Goal: Task Accomplishment & Management: Use online tool/utility

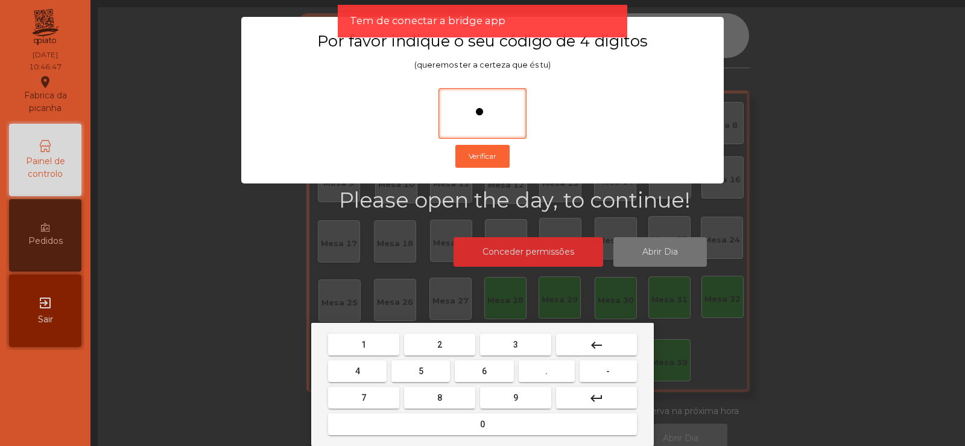
click at [498, 367] on button "6" at bounding box center [484, 371] width 59 height 22
click at [382, 399] on button "7" at bounding box center [363, 398] width 71 height 22
click at [429, 373] on button "5" at bounding box center [420, 371] width 59 height 22
type input "****"
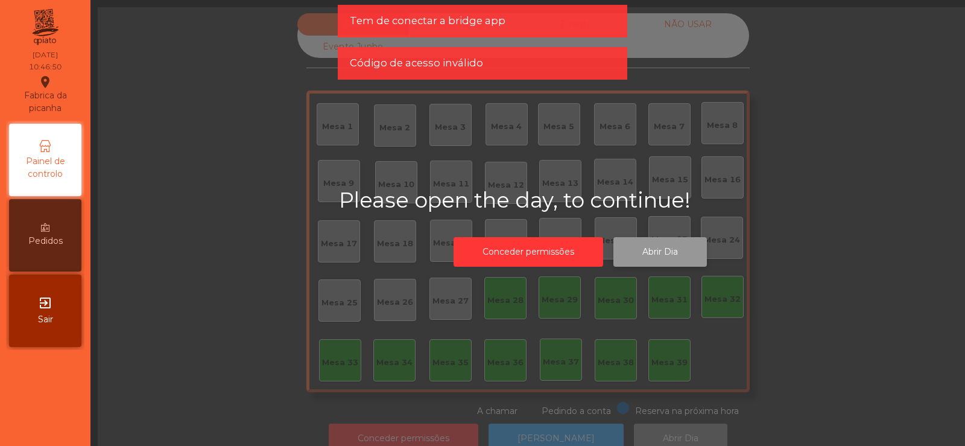
click at [671, 253] on button "Abrir Dia" at bounding box center [659, 252] width 93 height 30
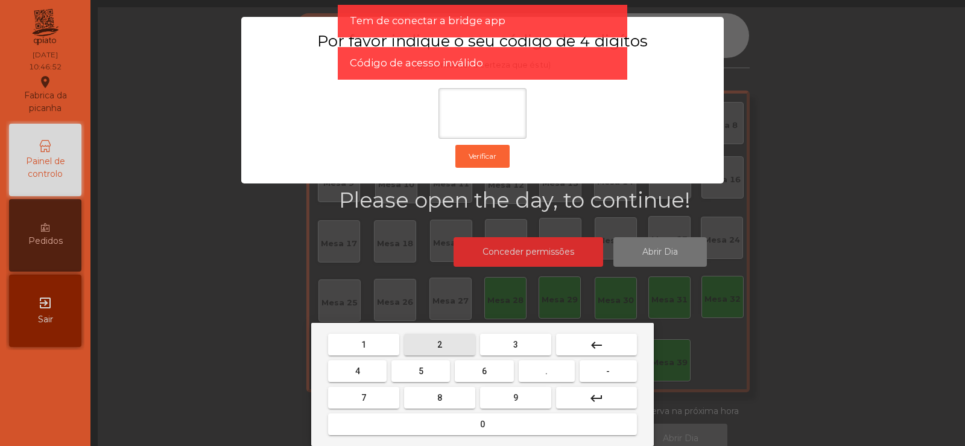
click at [450, 342] on button "2" at bounding box center [439, 345] width 71 height 22
click at [484, 370] on span "6" at bounding box center [484, 371] width 5 height 10
click at [386, 402] on button "7" at bounding box center [363, 398] width 71 height 22
click at [421, 370] on span "5" at bounding box center [421, 371] width 5 height 10
type input "****"
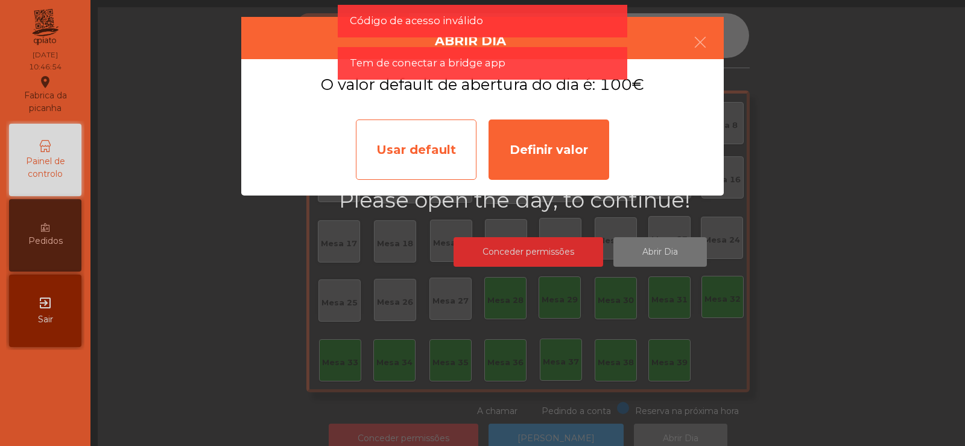
click at [438, 151] on div "Usar default" at bounding box center [416, 149] width 121 height 60
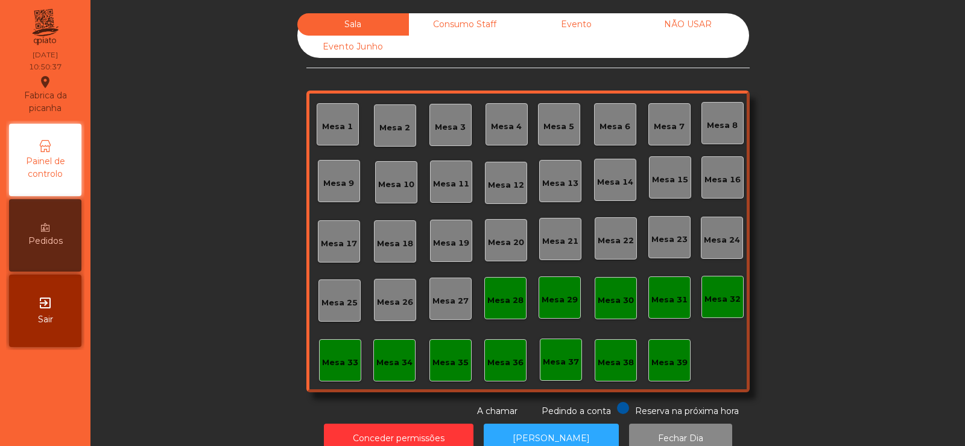
click at [503, 364] on div "Mesa 36" at bounding box center [505, 362] width 36 height 12
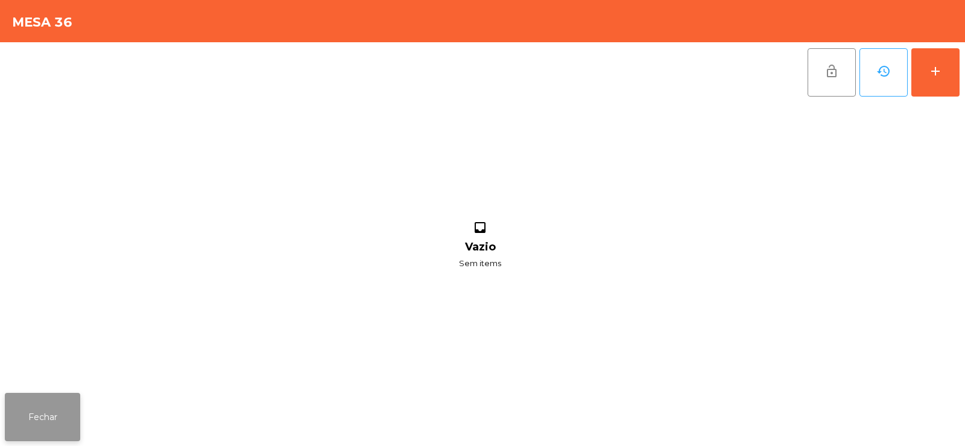
click at [69, 410] on button "Fechar" at bounding box center [42, 417] width 75 height 48
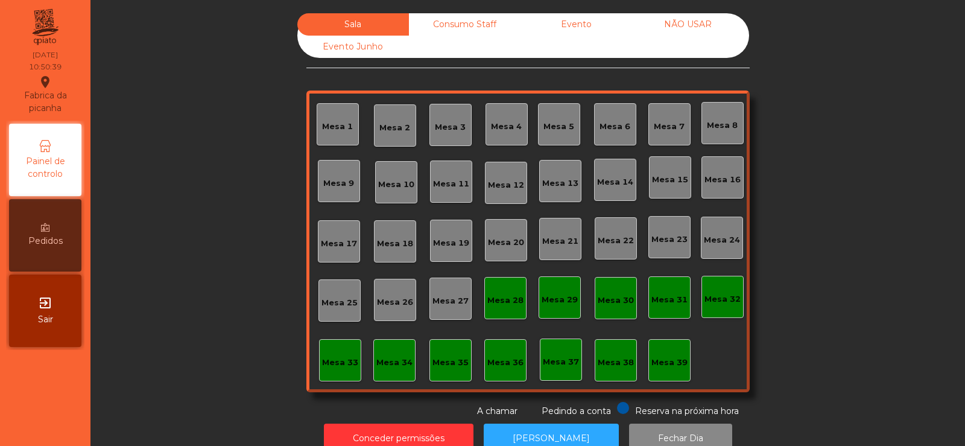
click at [558, 358] on div "Mesa 37" at bounding box center [561, 362] width 36 height 12
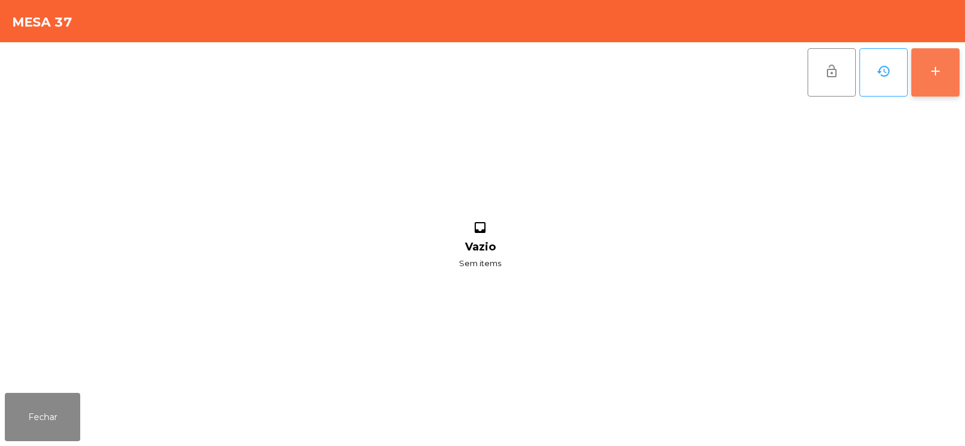
click at [935, 74] on div "add" at bounding box center [935, 71] width 14 height 14
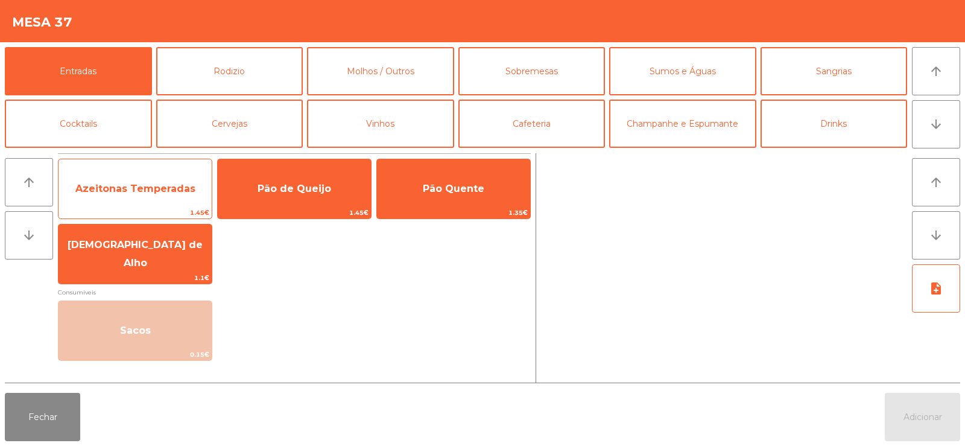
click at [150, 188] on span "Azeitonas Temperadas" at bounding box center [135, 188] width 120 height 11
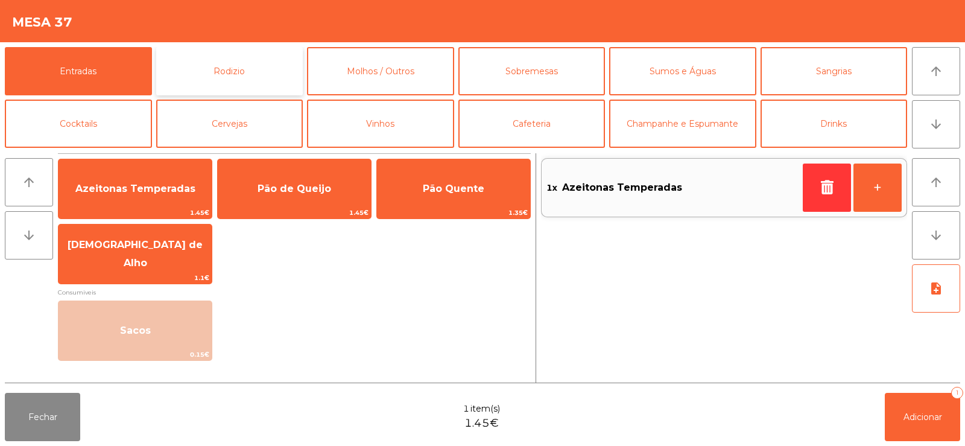
click at [243, 62] on button "Rodizio" at bounding box center [229, 71] width 147 height 48
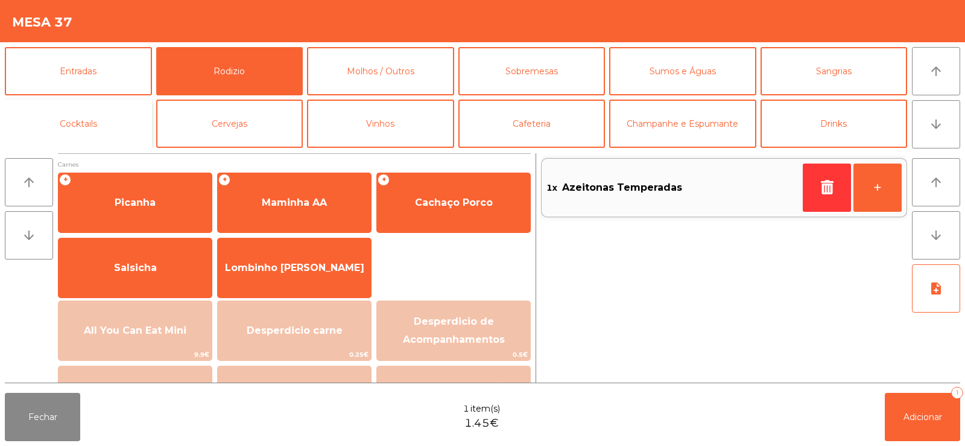
click at [123, 124] on button "Cocktails" at bounding box center [78, 124] width 147 height 48
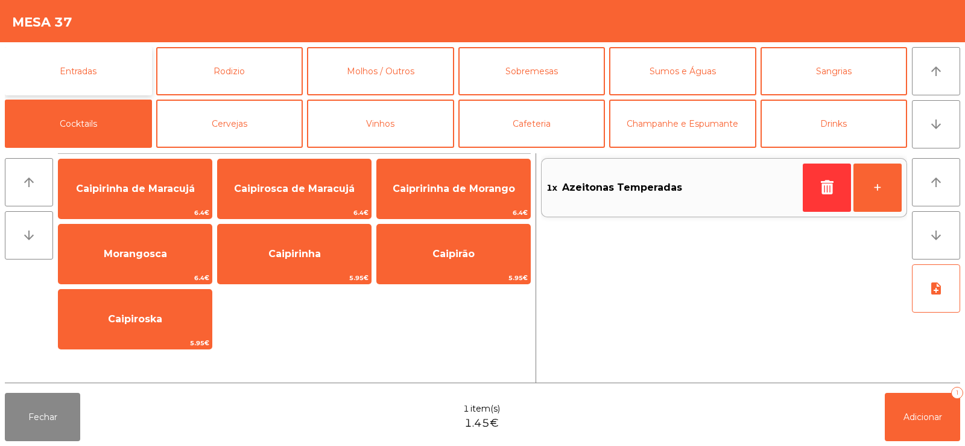
click at [121, 72] on button "Entradas" at bounding box center [78, 71] width 147 height 48
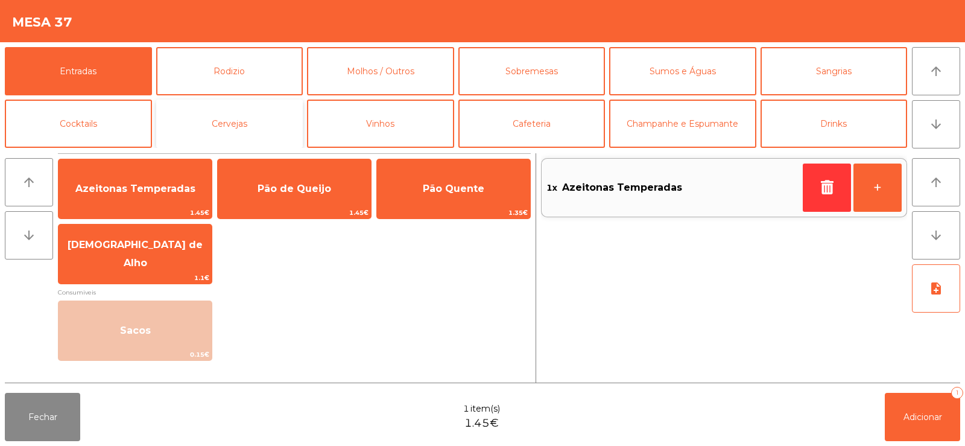
click at [228, 122] on button "Cervejas" at bounding box center [229, 124] width 147 height 48
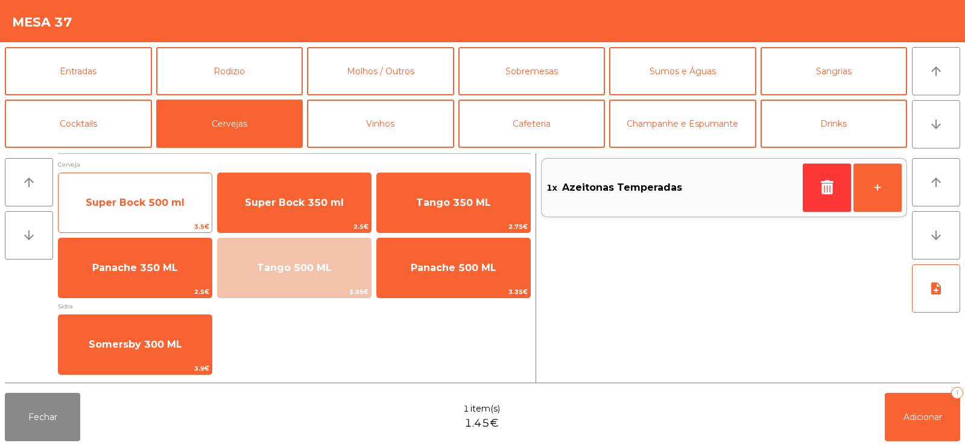
click at [160, 219] on span "Super Bock 500 ml" at bounding box center [135, 202] width 153 height 33
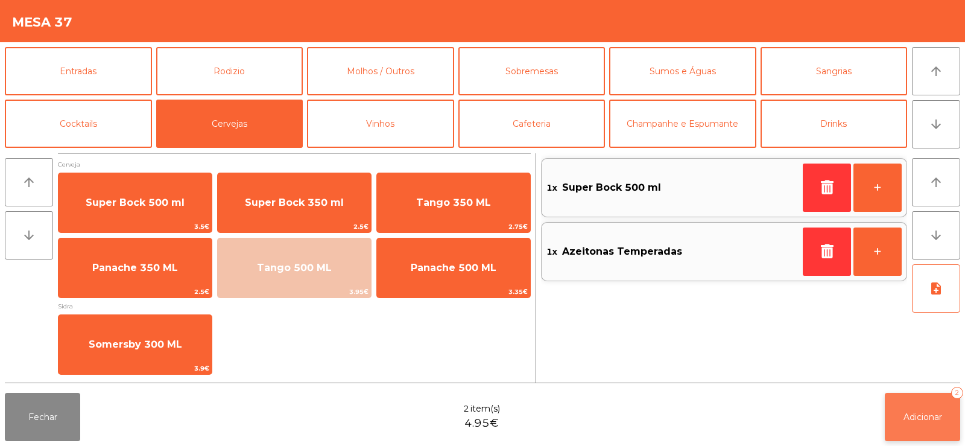
click at [929, 417] on span "Adicionar" at bounding box center [922, 416] width 39 height 11
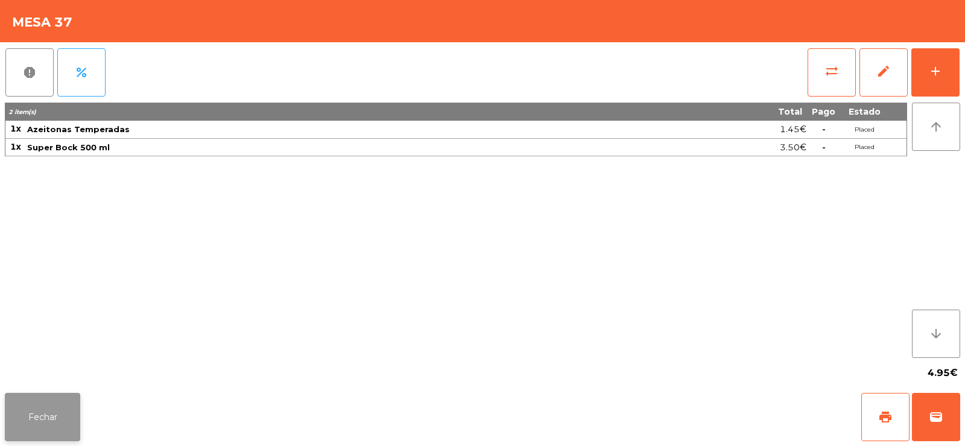
click at [57, 419] on button "Fechar" at bounding box center [42, 417] width 75 height 48
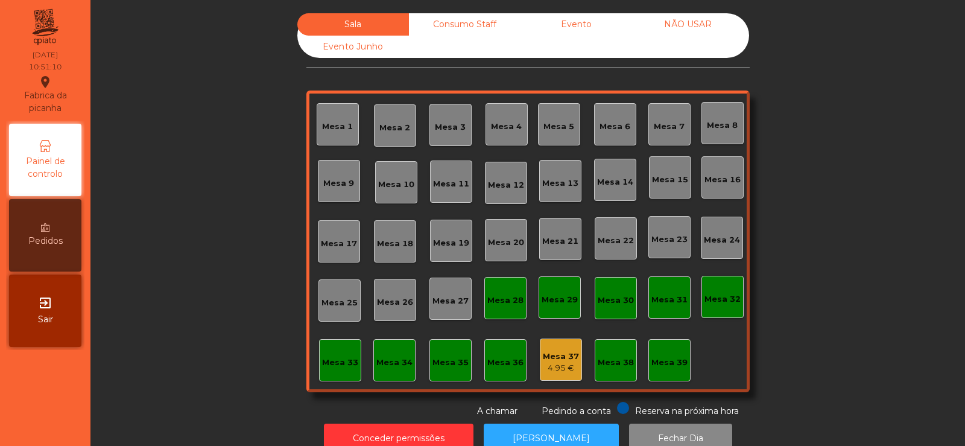
scroll to position [30, 0]
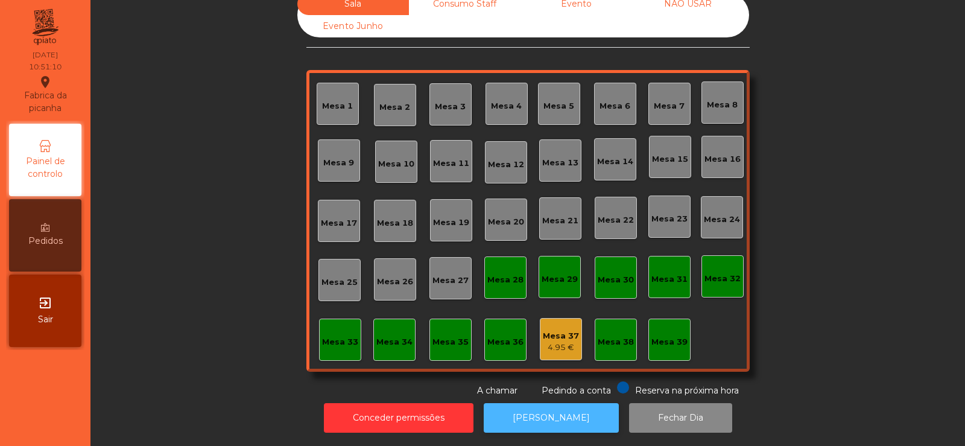
click at [527, 410] on button "[PERSON_NAME]" at bounding box center [551, 418] width 135 height 30
